Goal: Task Accomplishment & Management: Manage account settings

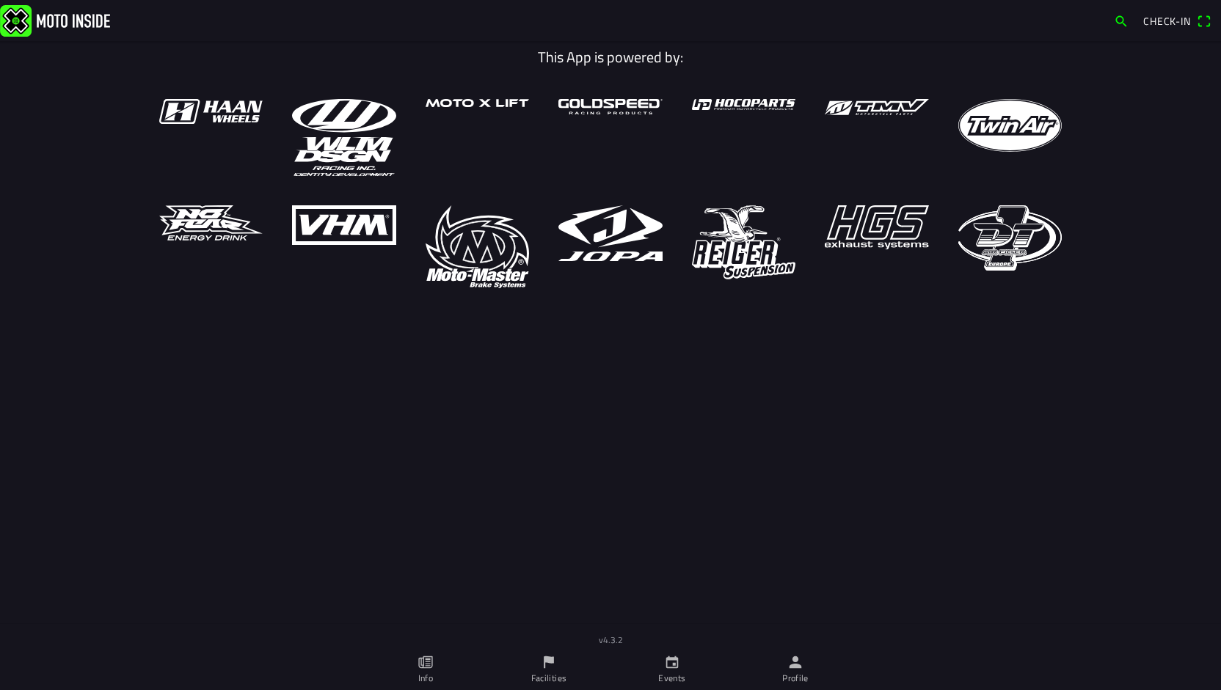
click at [662, 663] on link "Events" at bounding box center [671, 669] width 123 height 41
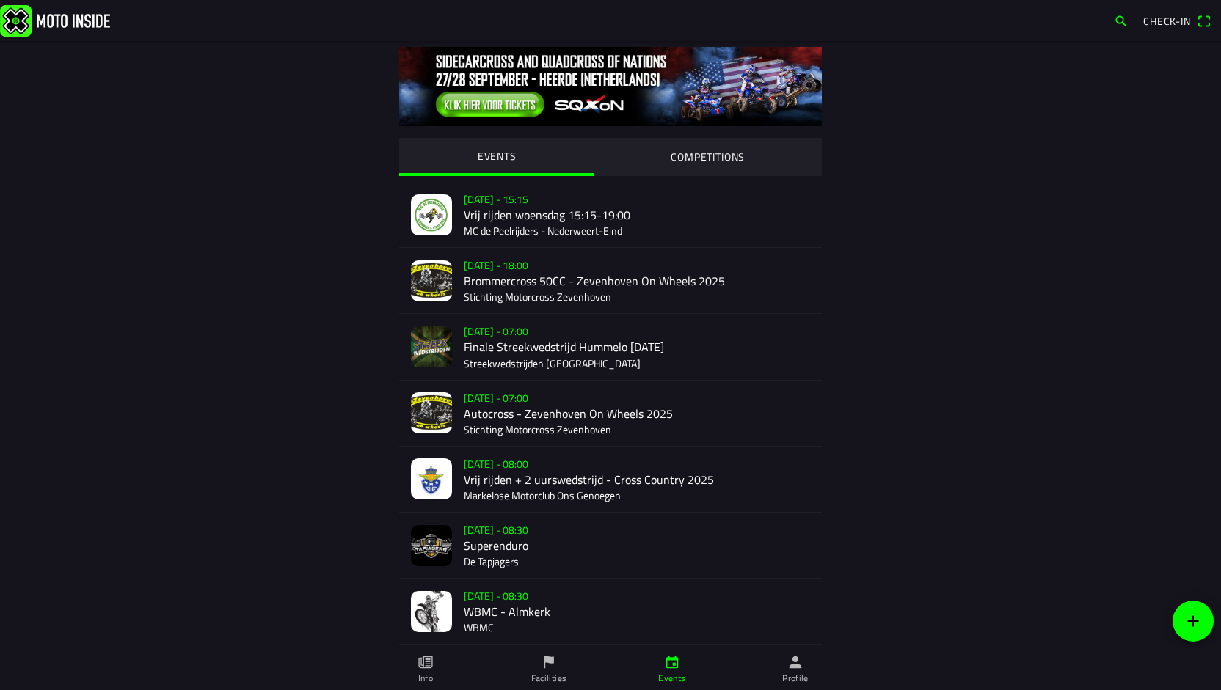
scroll to position [71, 0]
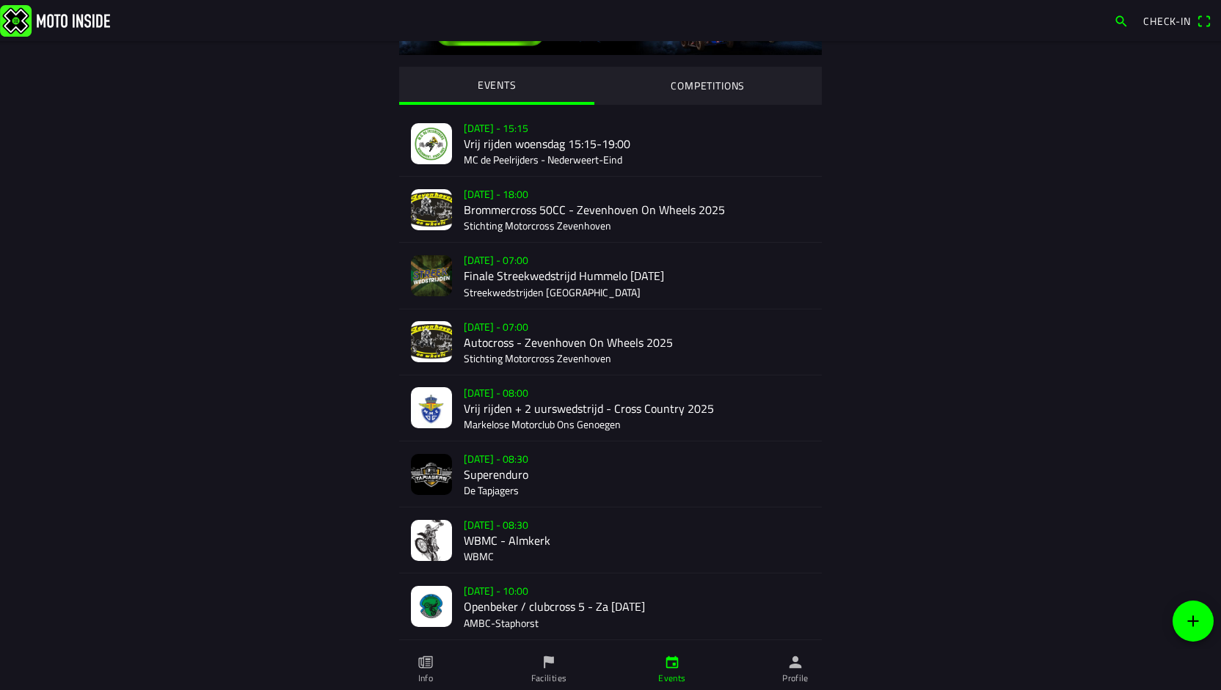
click at [483, 338] on div "[DATE] - 07:00 Autocross - [GEOGRAPHIC_DATA] On Wheels 2025 Stichting Motorcros…" at bounding box center [637, 342] width 346 height 65
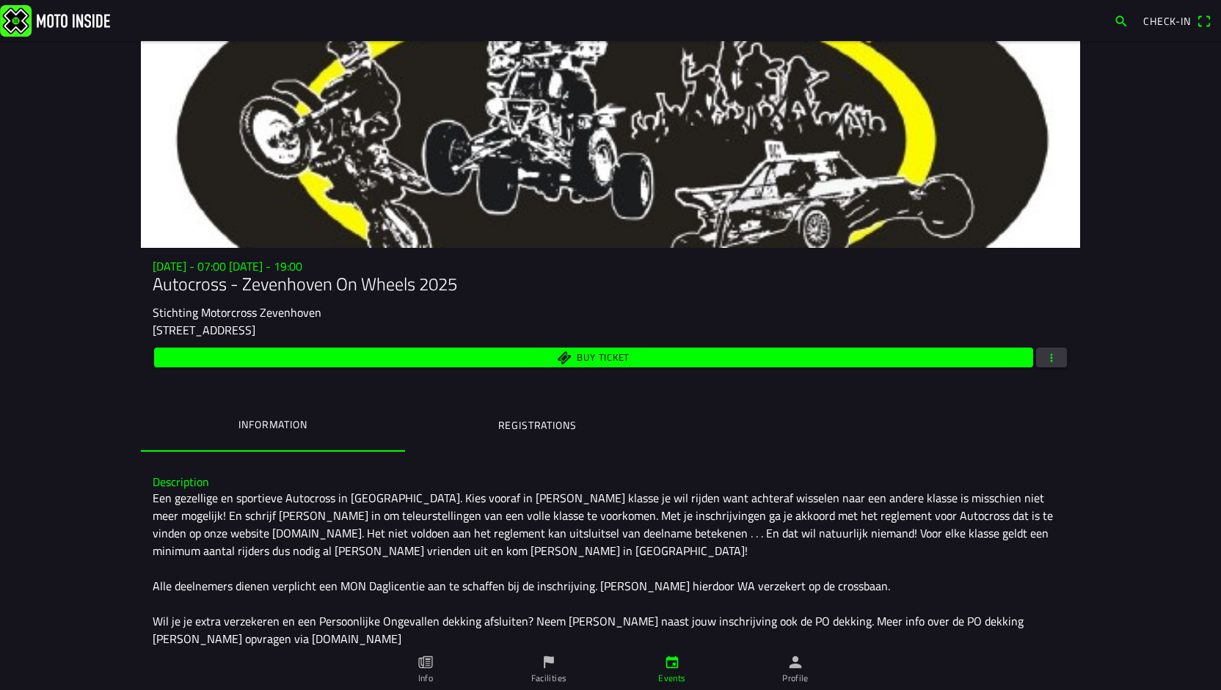
scroll to position [252, 0]
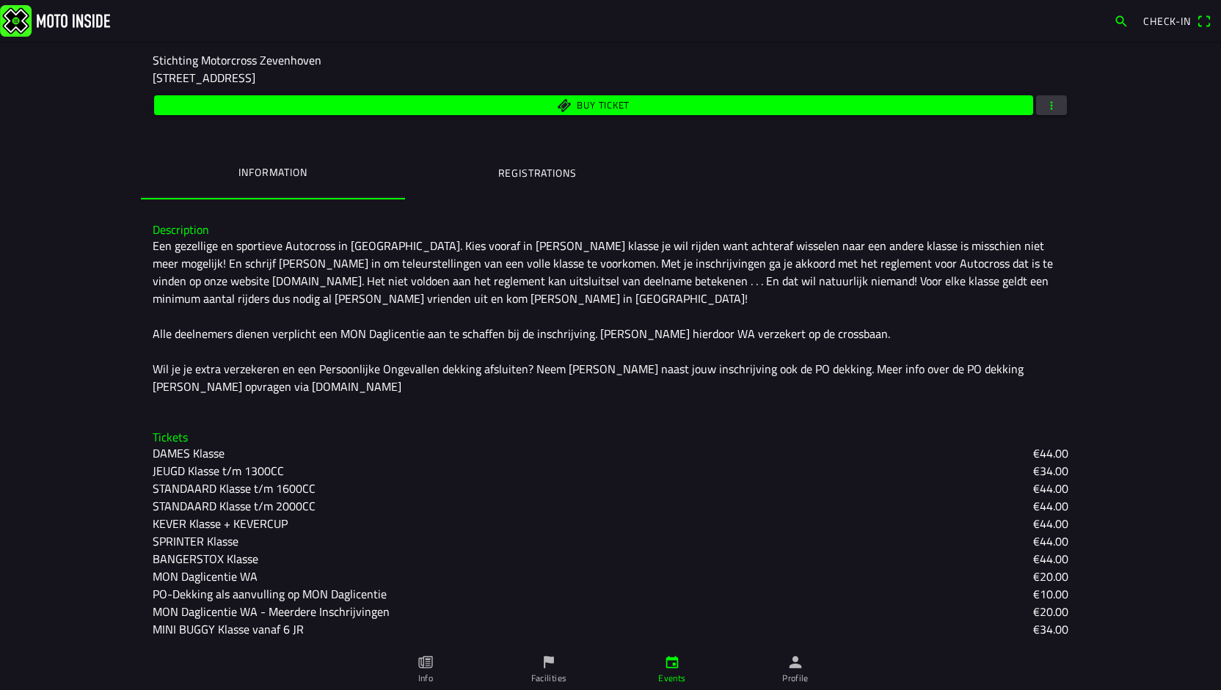
click at [516, 138] on div "[DATE] - 07:00 [DATE] - 19:00 Autocross - [GEOGRAPHIC_DATA] On Wheels 2025 Stic…" at bounding box center [610, 102] width 939 height 191
click at [518, 168] on ion-label "Registrations" at bounding box center [537, 173] width 78 height 16
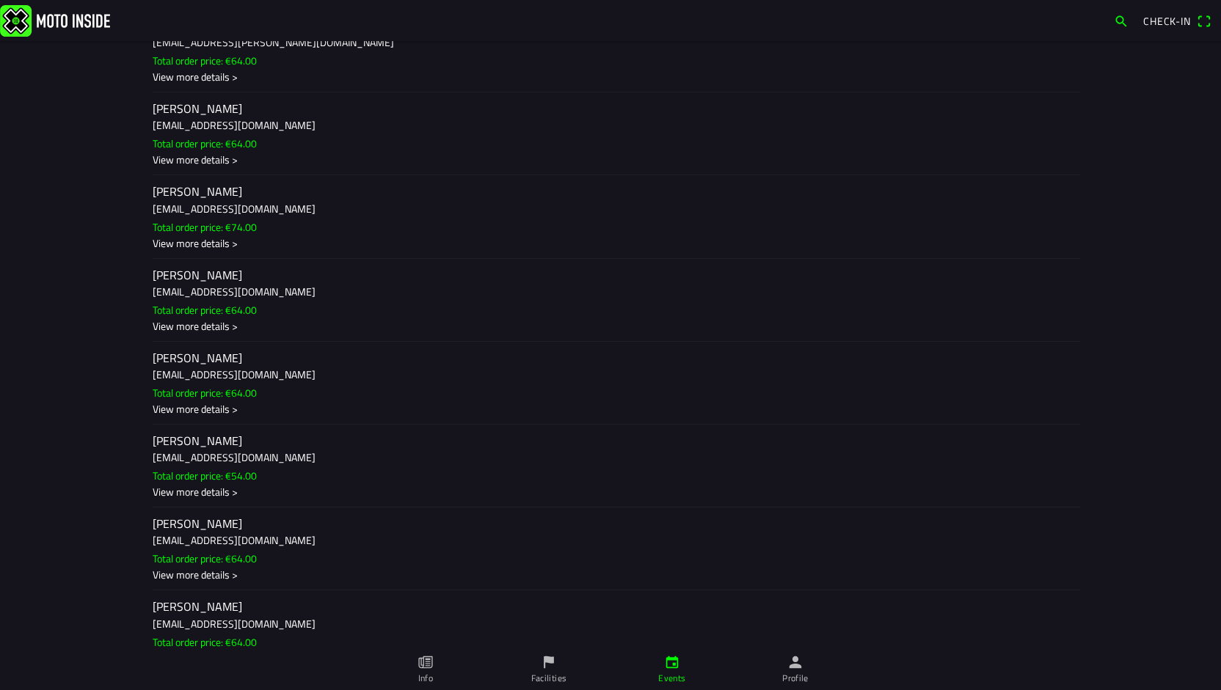
scroll to position [6666, 0]
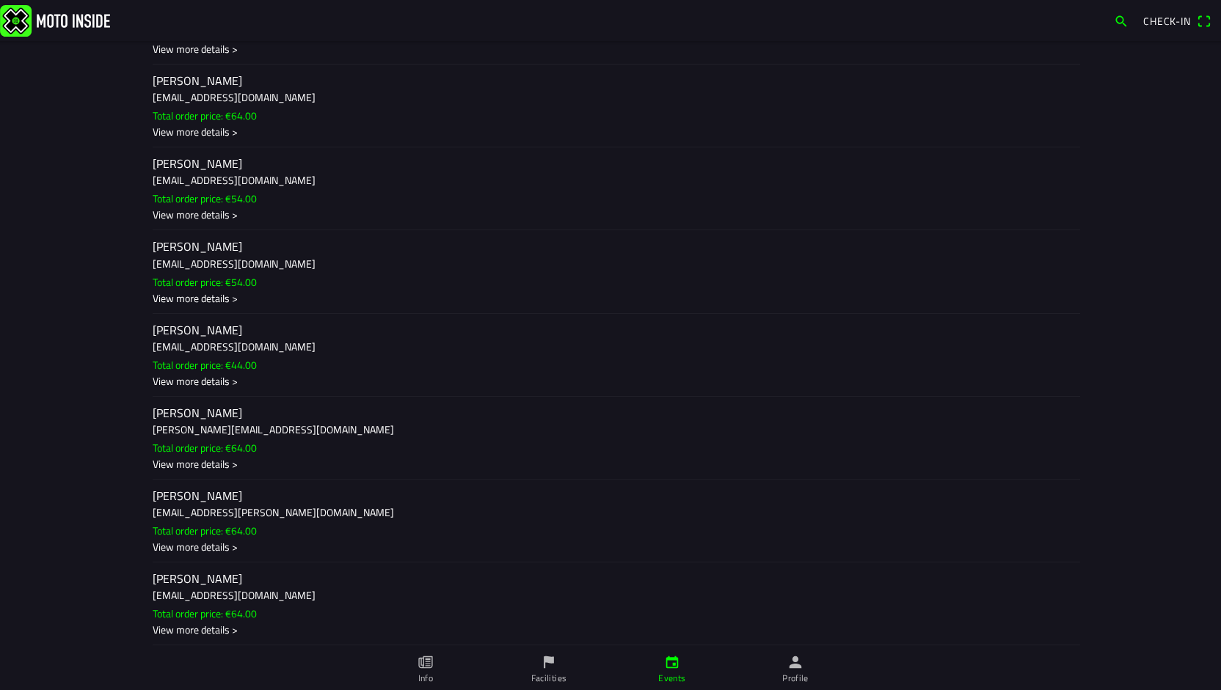
click at [174, 388] on div "View more details >" at bounding box center [611, 380] width 916 height 15
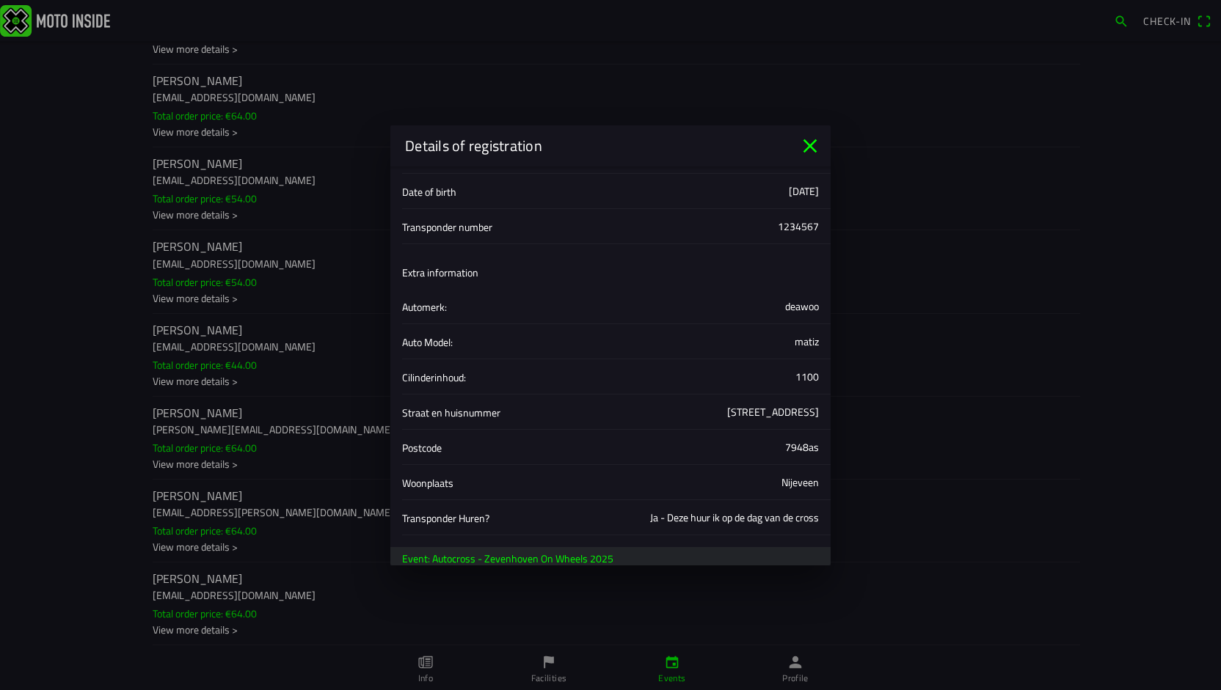
scroll to position [357, 0]
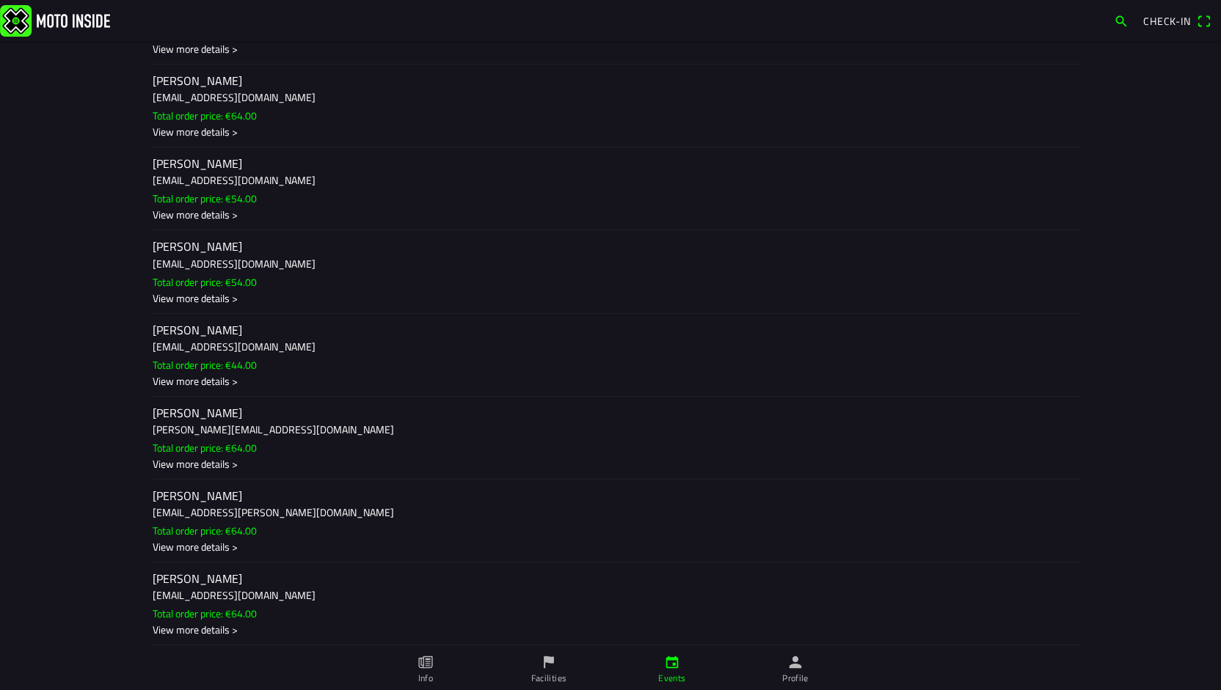
click at [1121, 414] on ion-backdrop at bounding box center [610, 345] width 1221 height 690
click at [228, 388] on div "View more details >" at bounding box center [611, 380] width 916 height 15
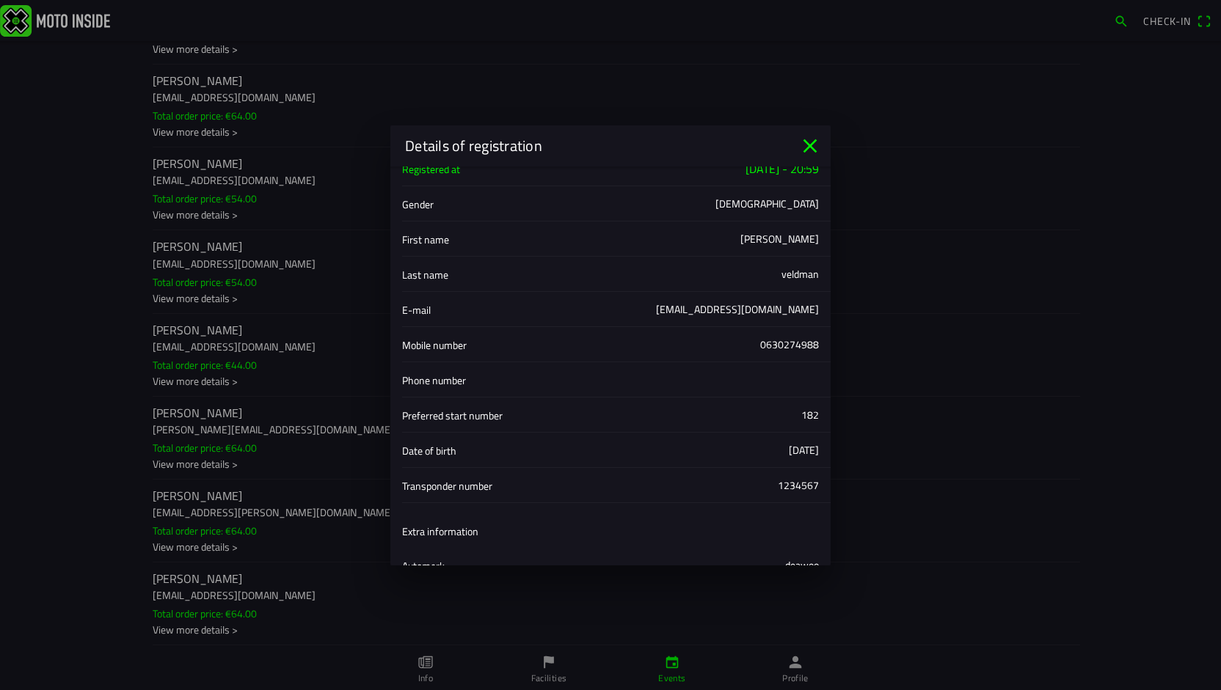
scroll to position [0, 0]
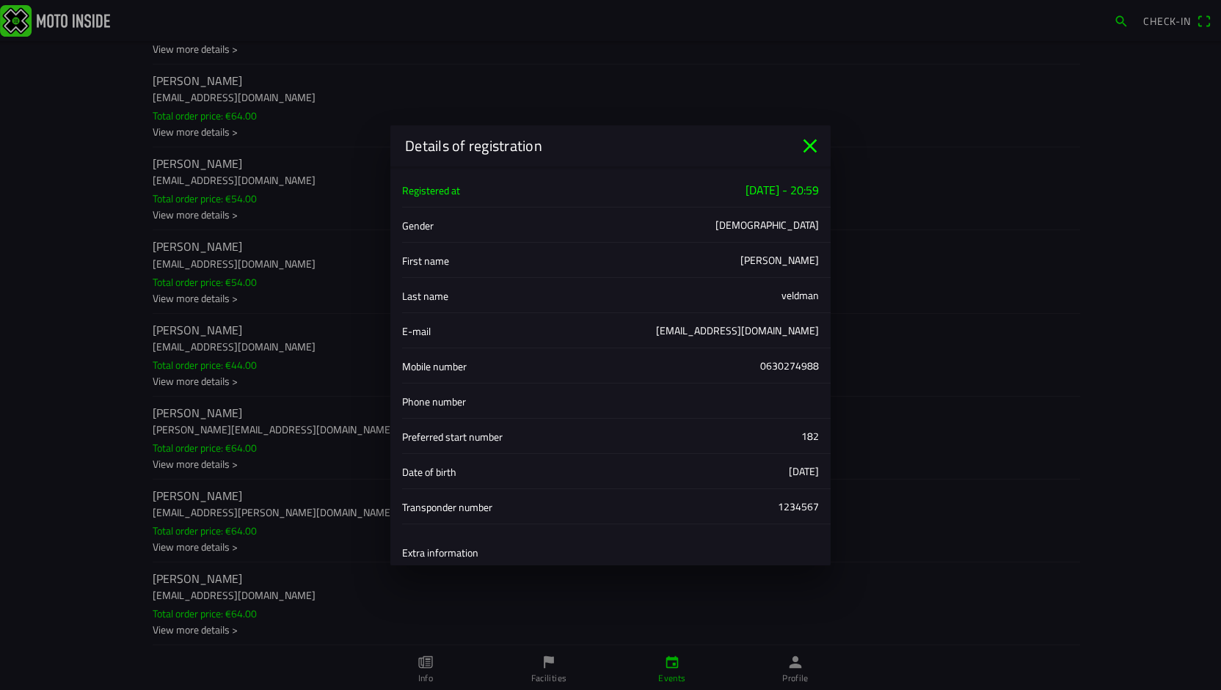
click at [803, 142] on icon "close" at bounding box center [809, 145] width 23 height 23
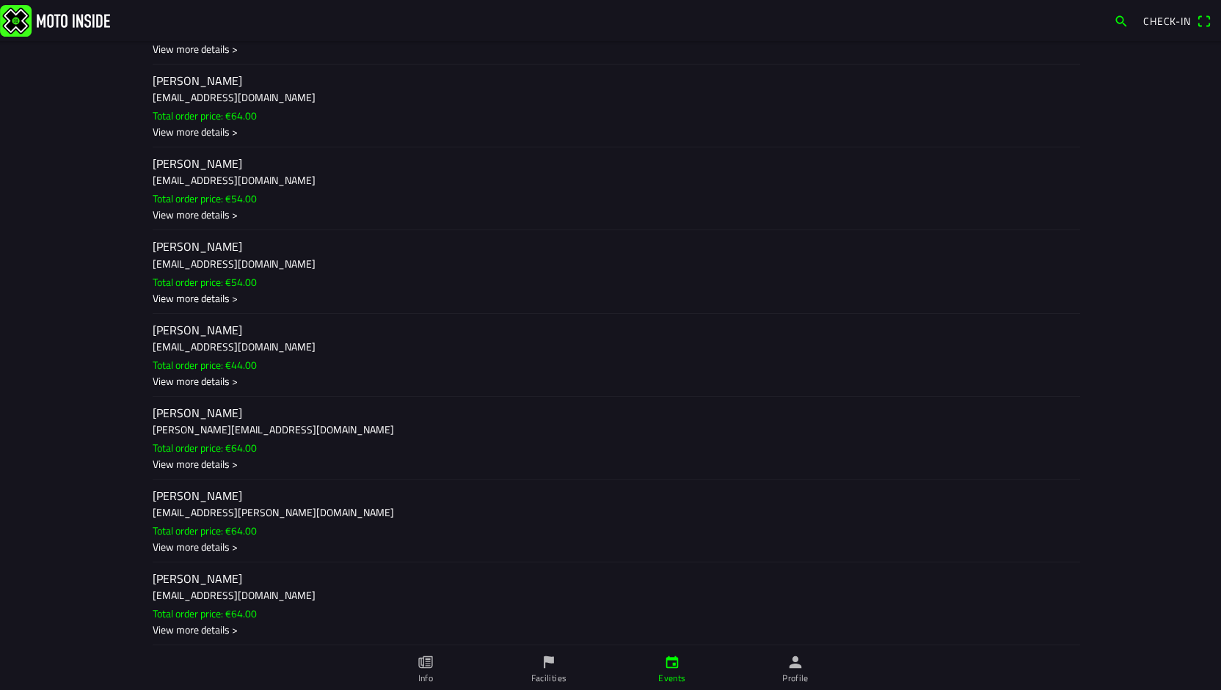
click at [259, 359] on ion-item-sliding "[PERSON_NAME] [EMAIL_ADDRESS][DOMAIN_NAME] Total order price: €44.00 View more …" at bounding box center [610, 354] width 939 height 83
click at [247, 366] on ion-item-sliding "[PERSON_NAME] [EMAIL_ADDRESS][DOMAIN_NAME] Total order price: €44.00 View more …" at bounding box center [610, 354] width 939 height 83
click at [214, 337] on h2 "[PERSON_NAME]" at bounding box center [611, 330] width 916 height 14
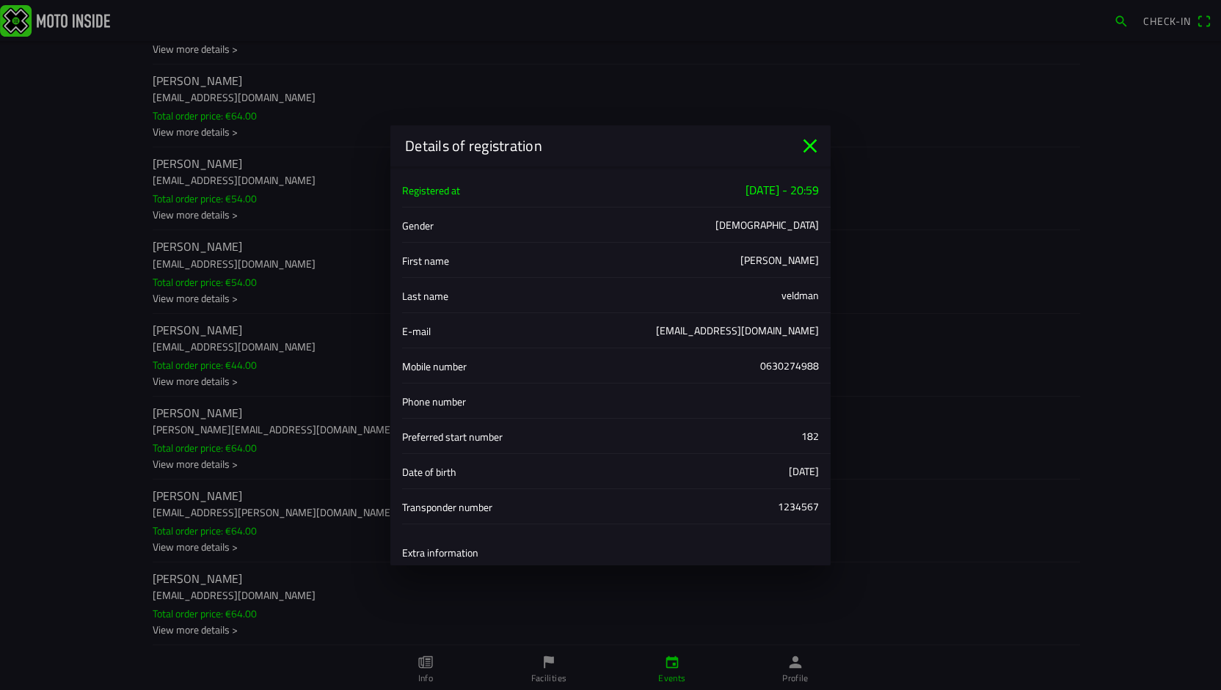
click at [806, 147] on icon "close" at bounding box center [810, 146] width 14 height 14
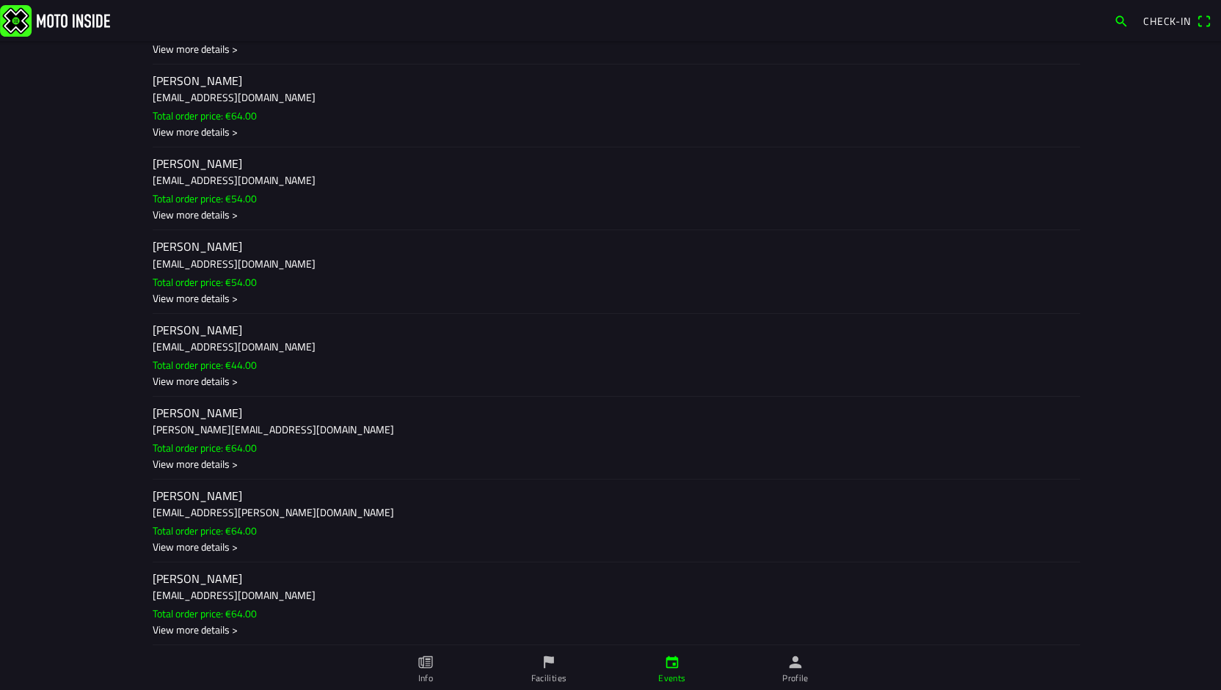
click at [728, 420] on h2 "[PERSON_NAME]" at bounding box center [611, 413] width 916 height 14
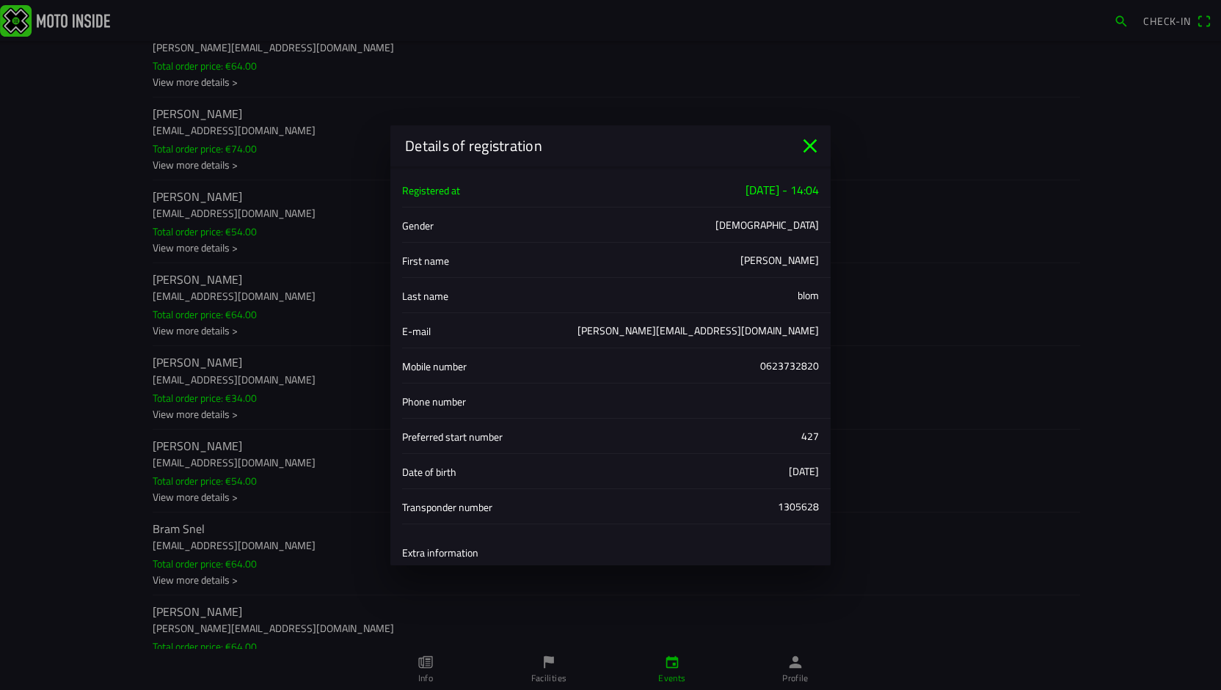
scroll to position [6650, 0]
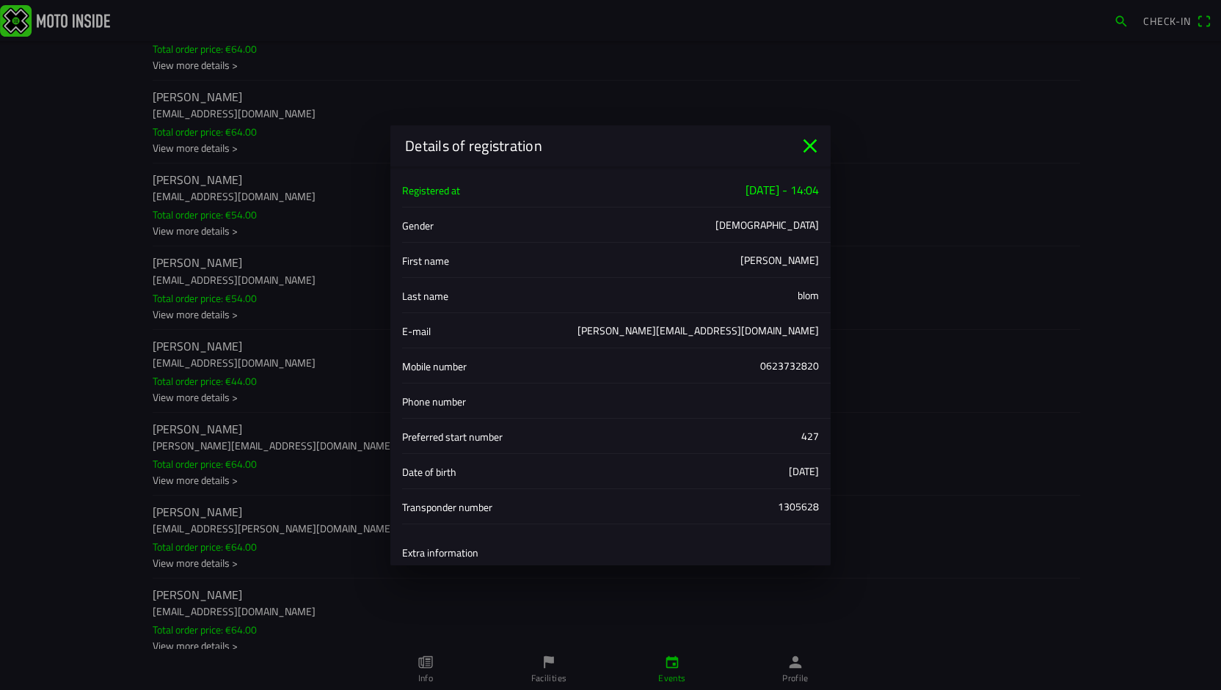
click at [811, 149] on icon "close" at bounding box center [809, 145] width 23 height 23
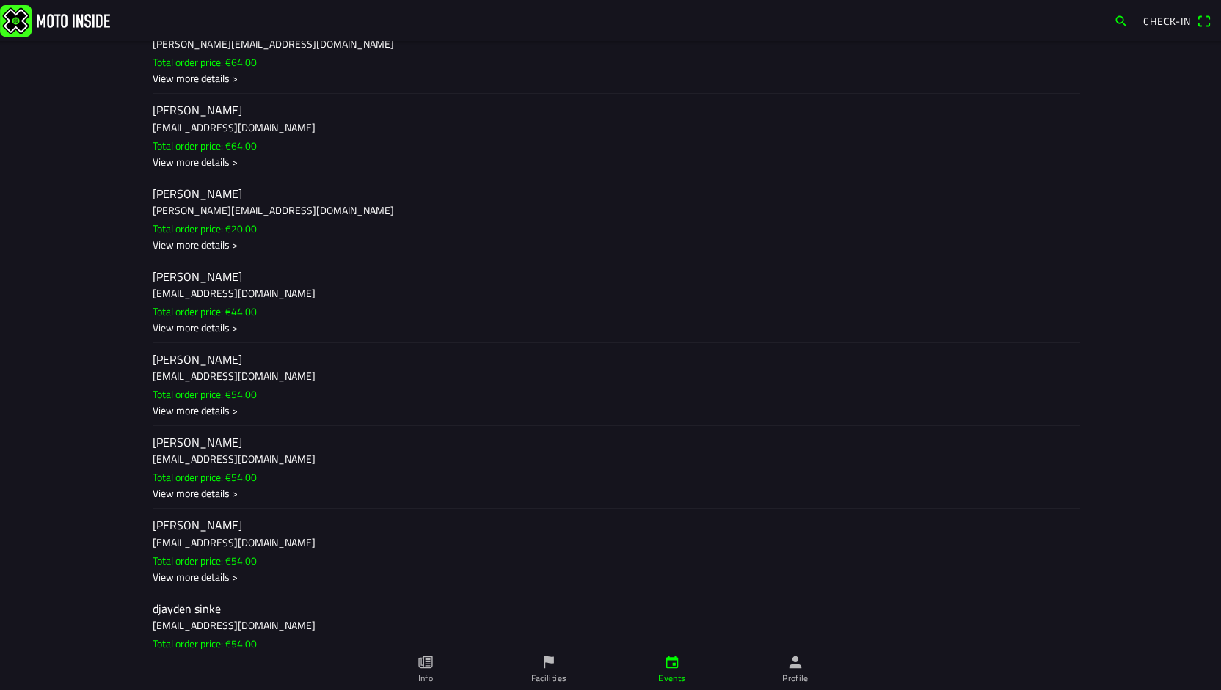
scroll to position [0, 0]
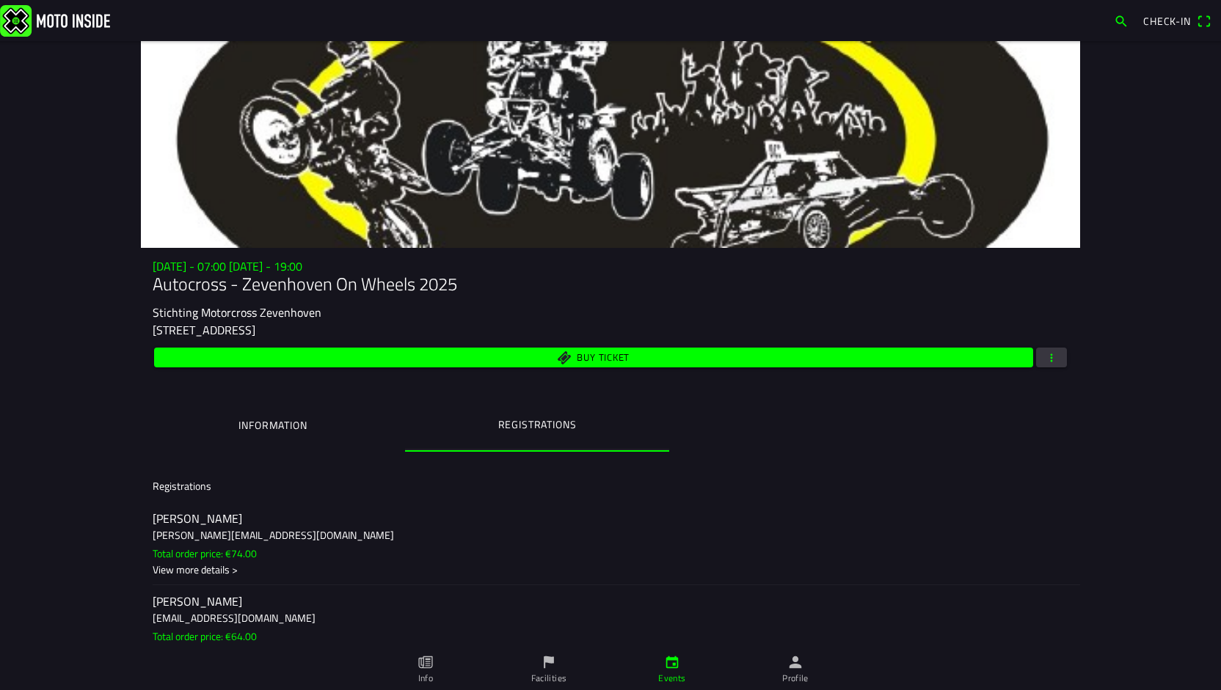
click at [244, 420] on ion-label "Information" at bounding box center [272, 425] width 68 height 16
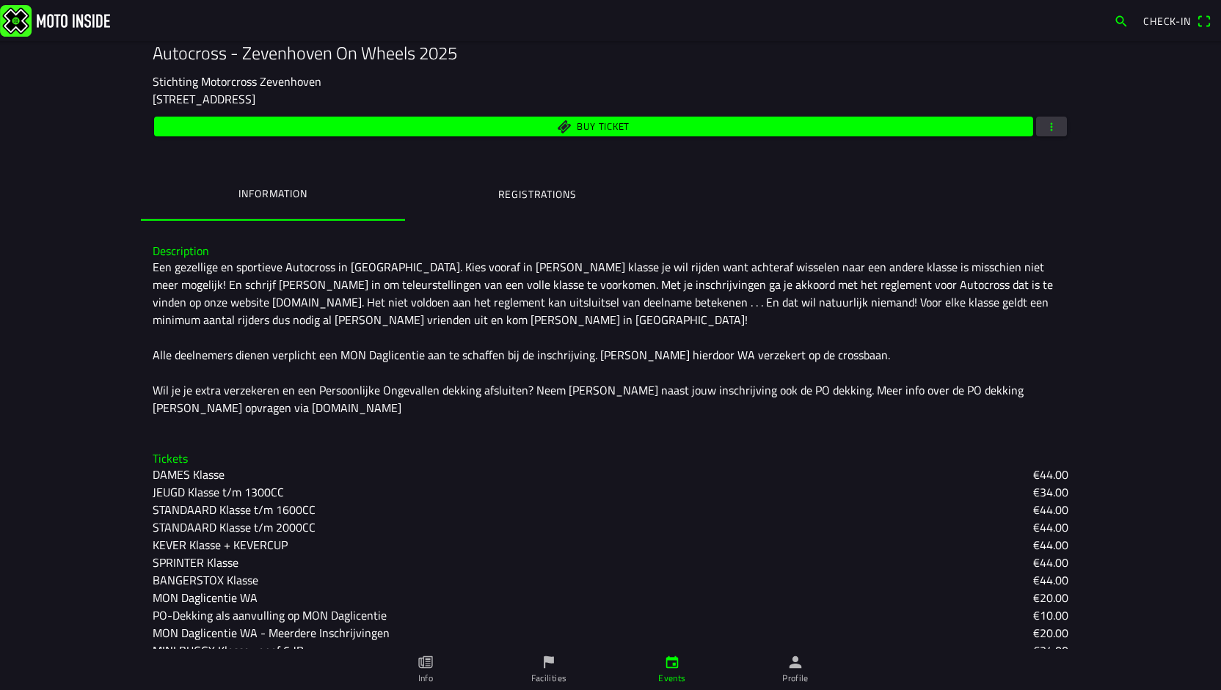
scroll to position [252, 0]
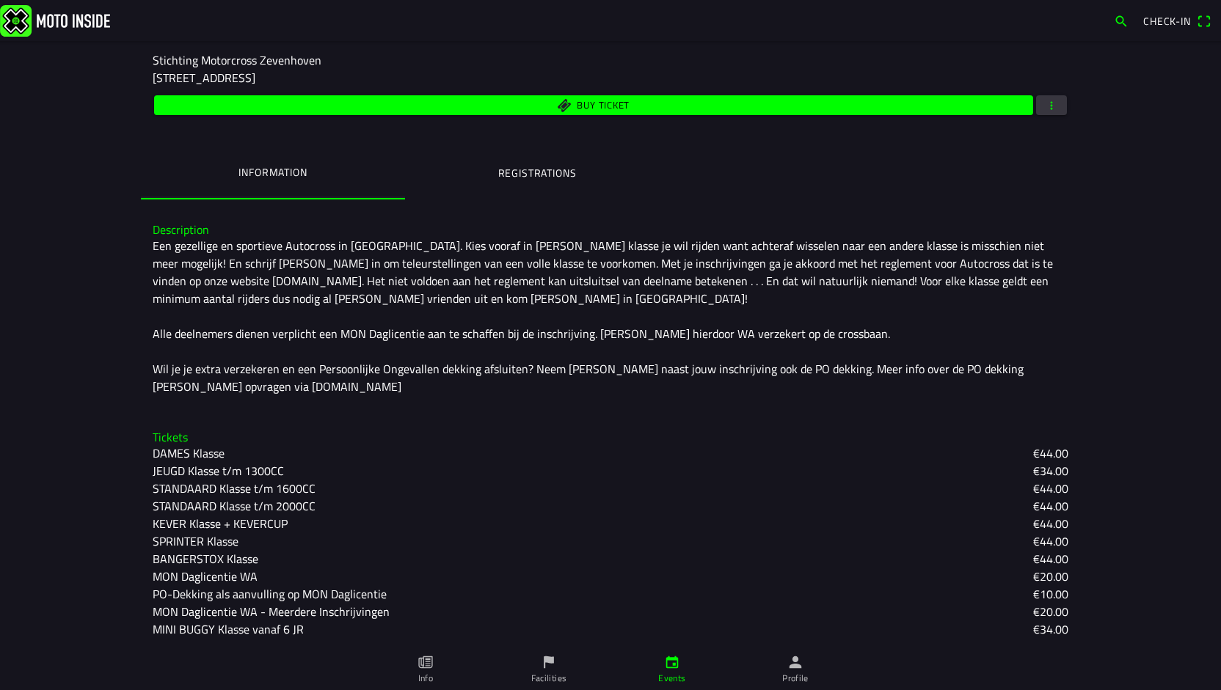
click at [0, 0] on slot "BANGERSTOX Klasse" at bounding box center [0, 0] width 0 height 0
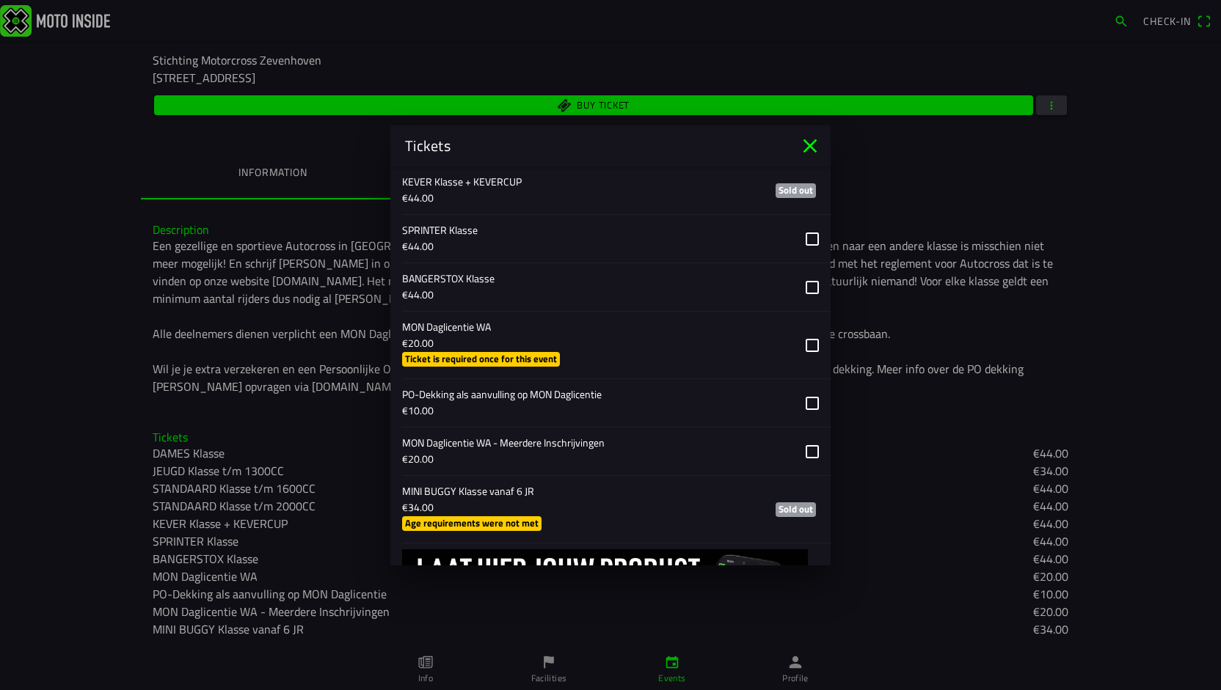
scroll to position [1270, 0]
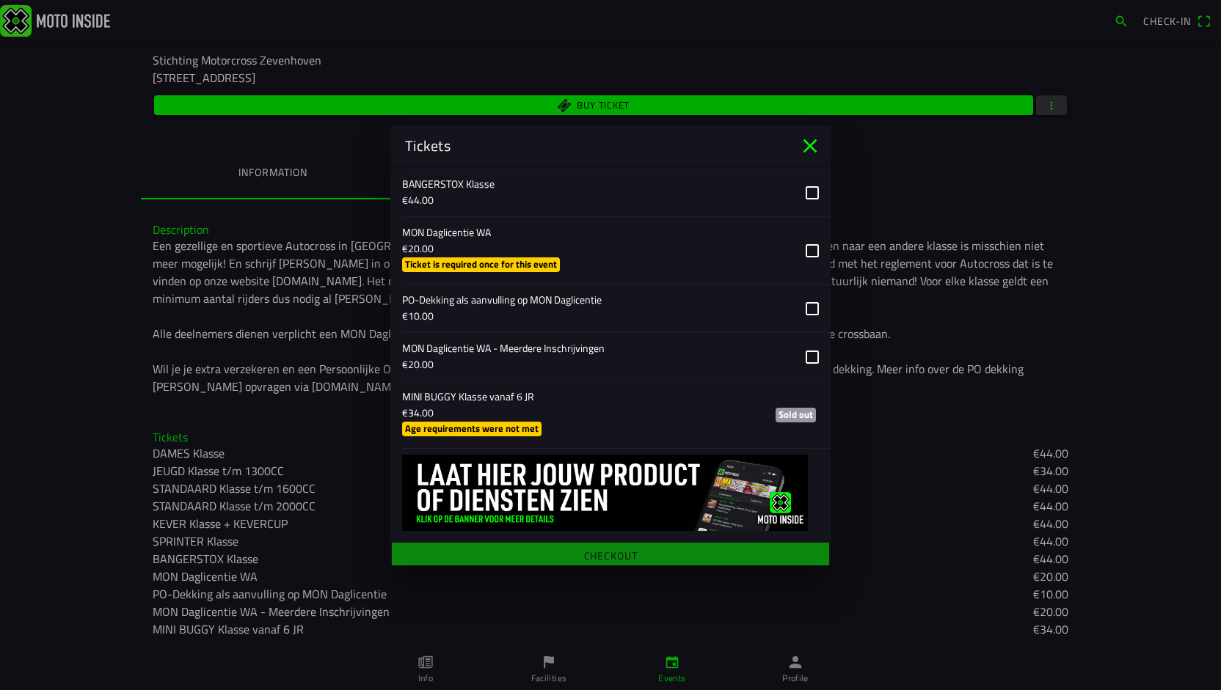
click at [806, 144] on icon "close" at bounding box center [809, 145] width 23 height 23
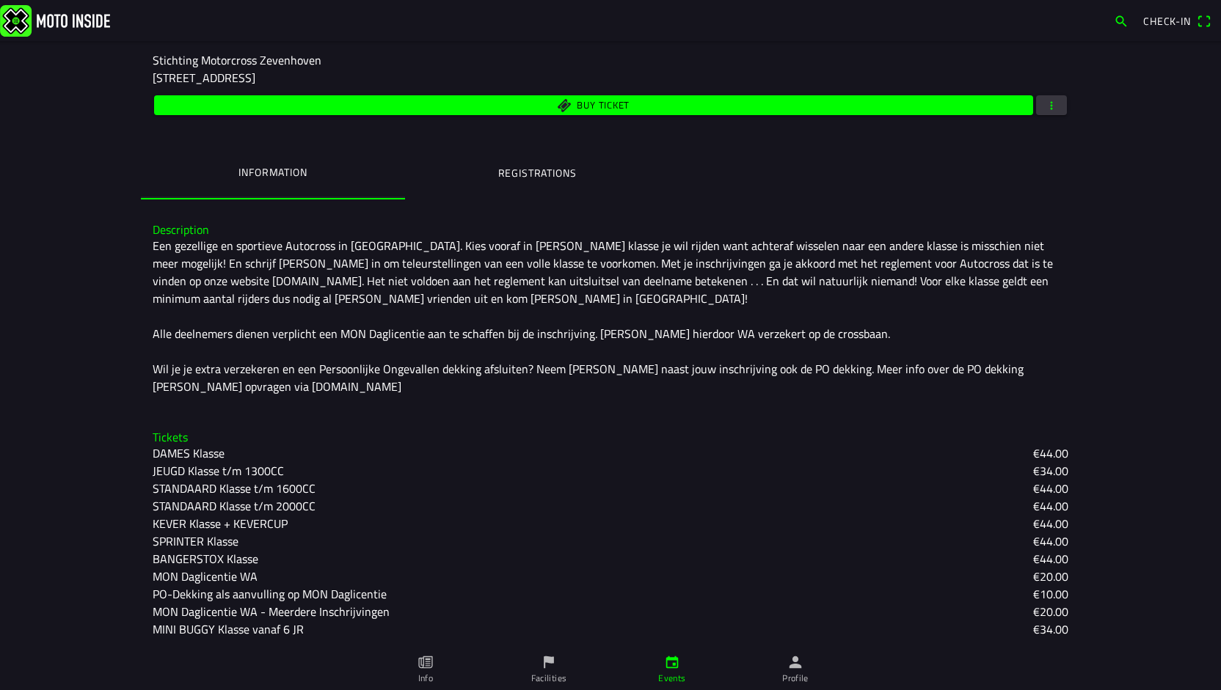
click at [1053, 98] on button "button" at bounding box center [1051, 105] width 31 height 20
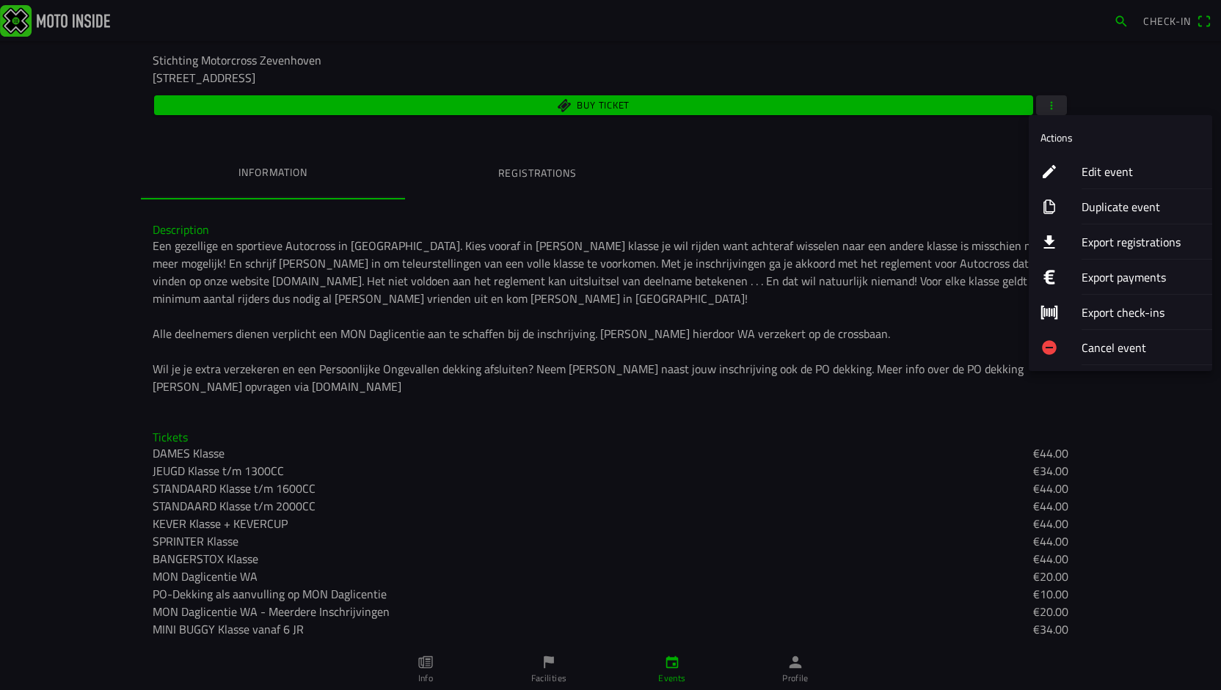
click at [1144, 170] on ion-label "Edit event" at bounding box center [1140, 172] width 119 height 18
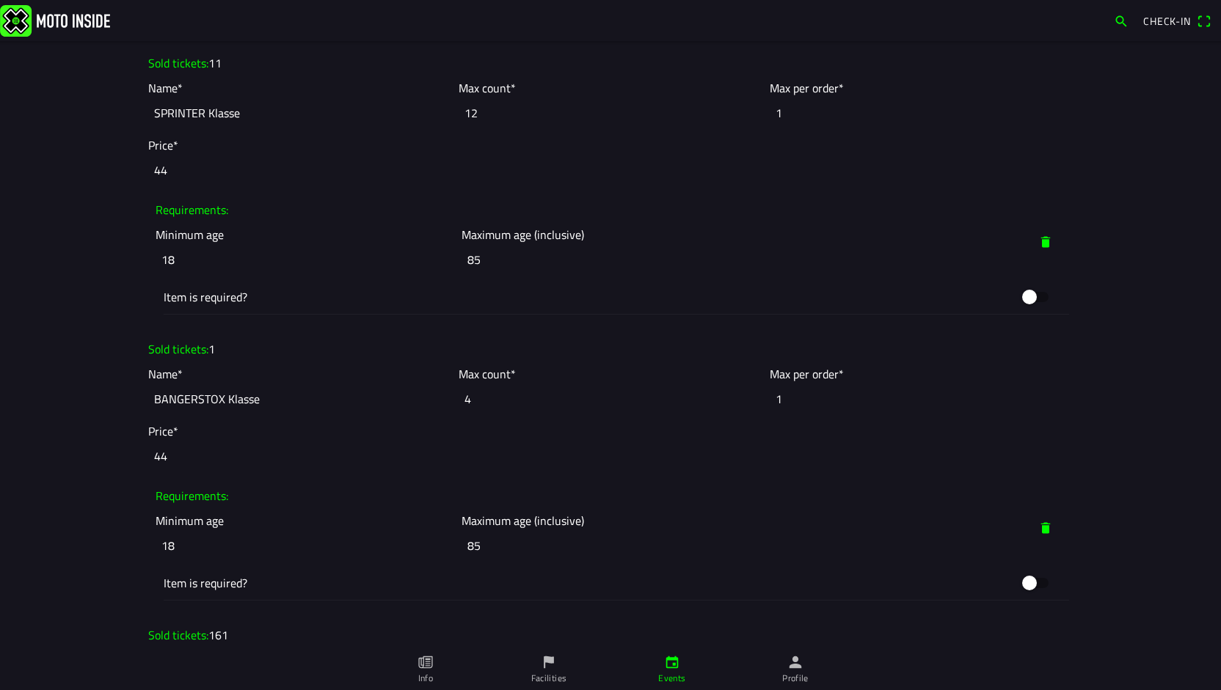
scroll to position [2494, 0]
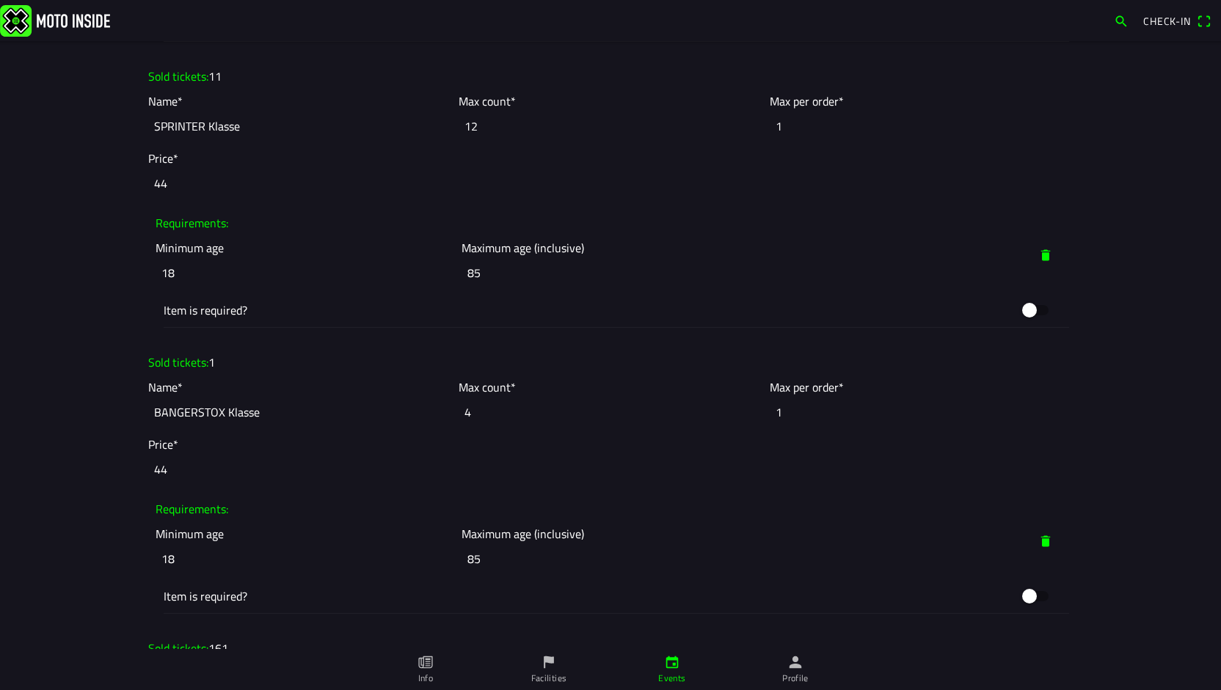
drag, startPoint x: 466, startPoint y: 407, endPoint x: 449, endPoint y: 410, distance: 17.1
click at [0, 0] on slot "Name* BANGERSTOX Klasse Max count* 4 Max per order* 1" at bounding box center [0, 0] width 0 height 0
click at [467, 508] on ion-col "Requirements:" at bounding box center [610, 509] width 917 height 25
type input "BANGERSTOX Klasse4"
type input "0"
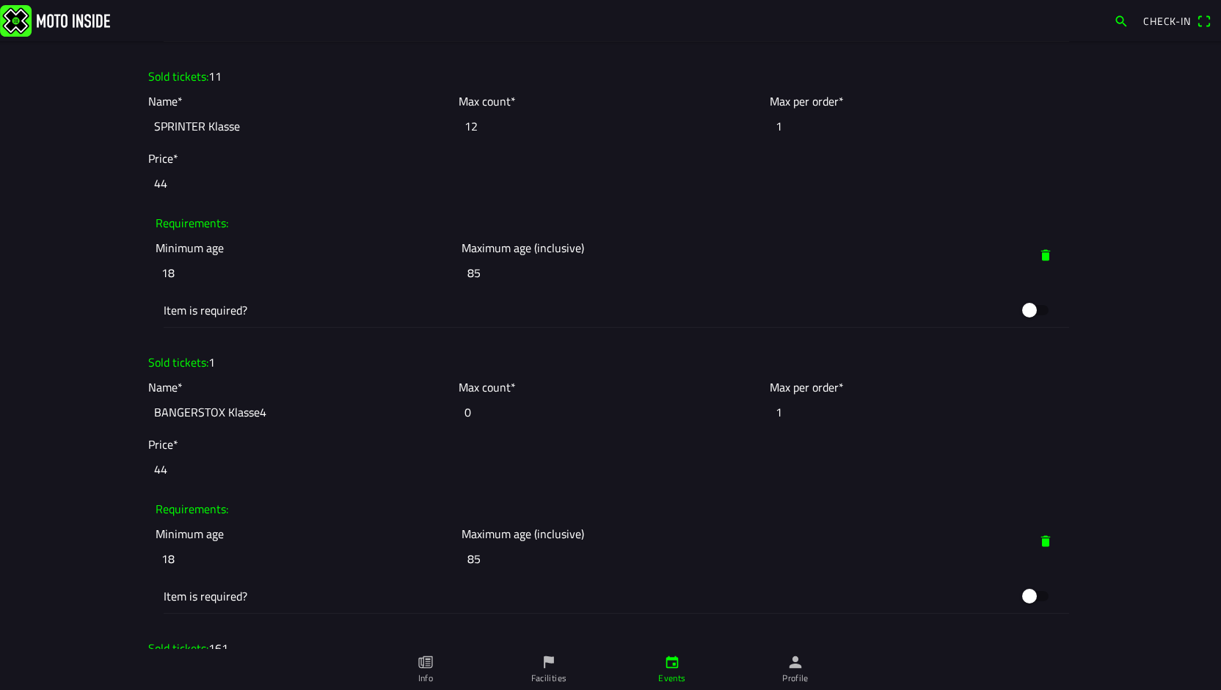
type input "BANGERSTOX Klasse4"
click at [291, 391] on ion-col "Name* BANGERSTOX Klasse4" at bounding box center [300, 403] width 310 height 57
click at [0, 350] on main "Change photo Event name* Autocross - Zevenhoven On Wheels 2025 Description* Een…" at bounding box center [610, 365] width 1221 height 649
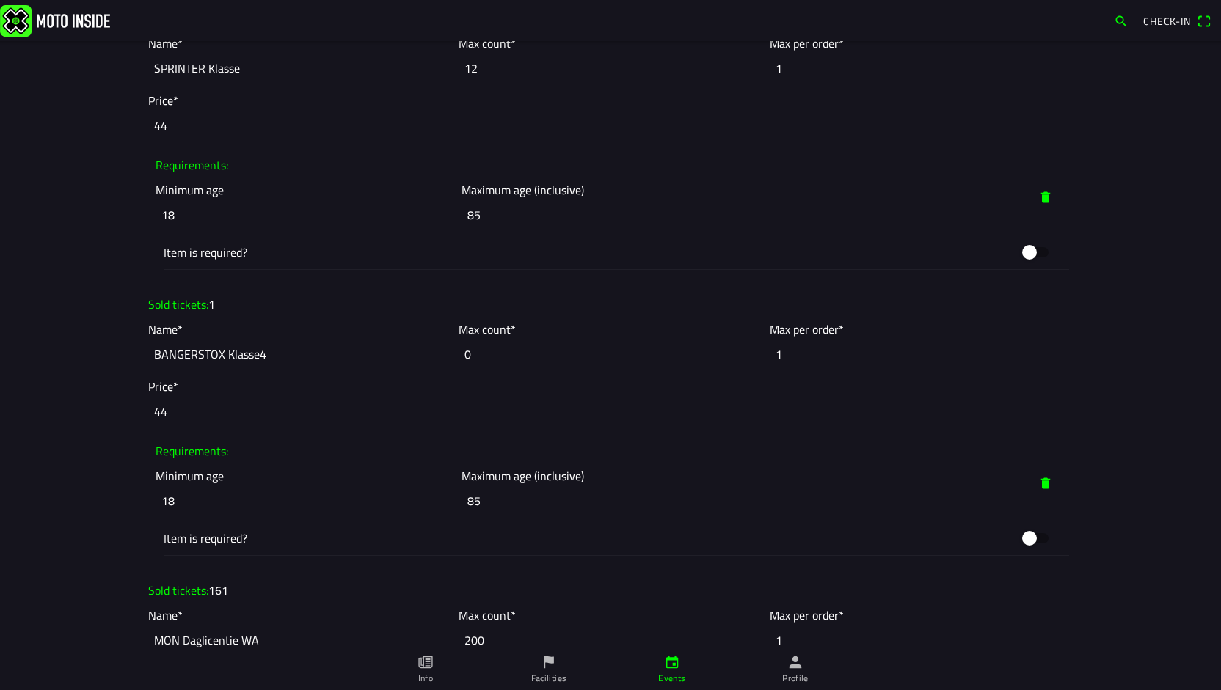
scroll to position [2641, 0]
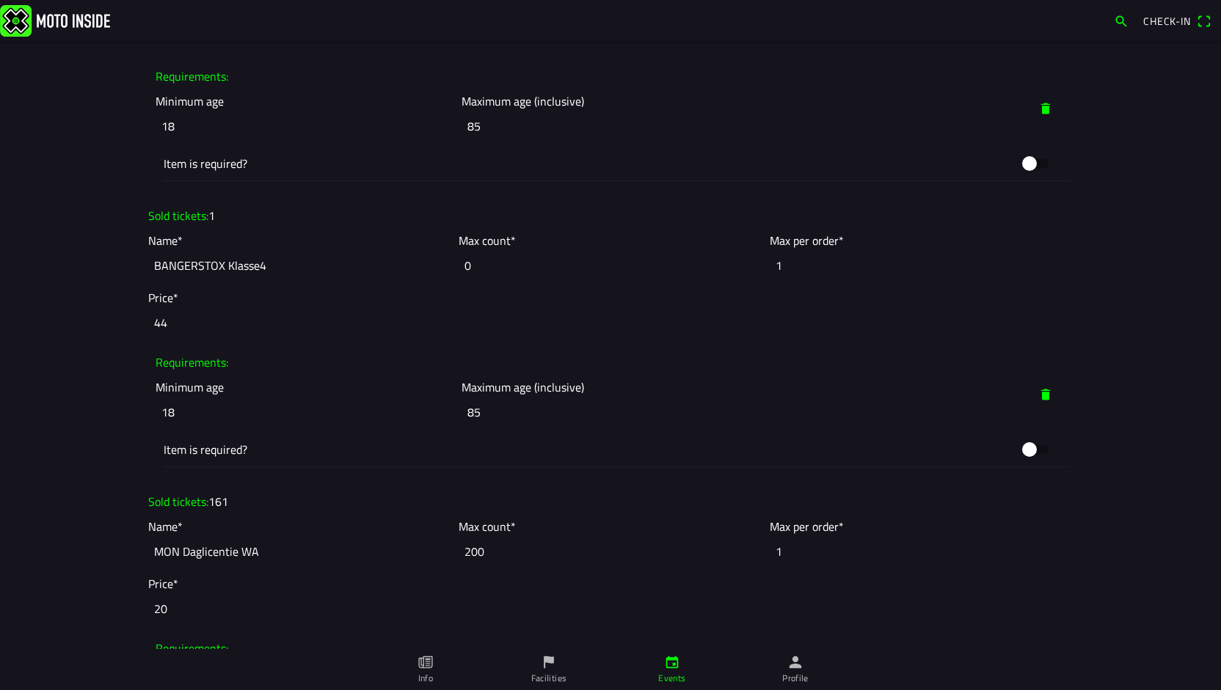
click at [462, 261] on input "0" at bounding box center [610, 265] width 303 height 32
